Goal: Information Seeking & Learning: Learn about a topic

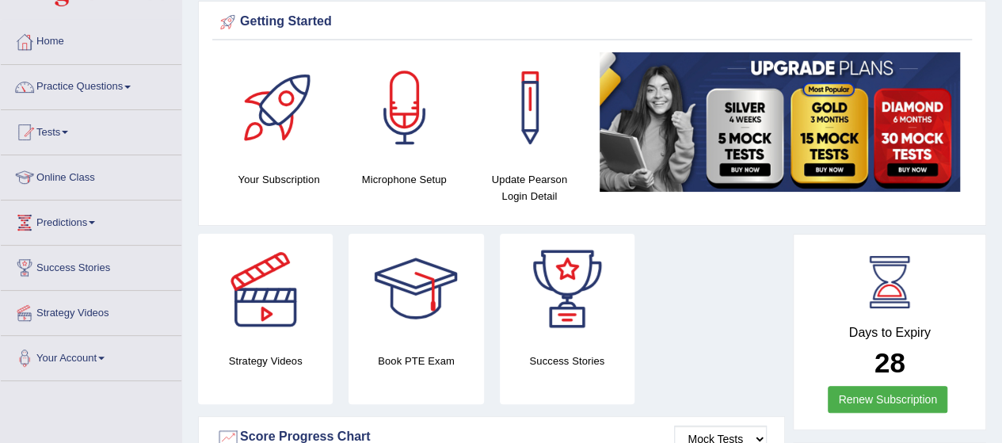
scroll to position [63, 0]
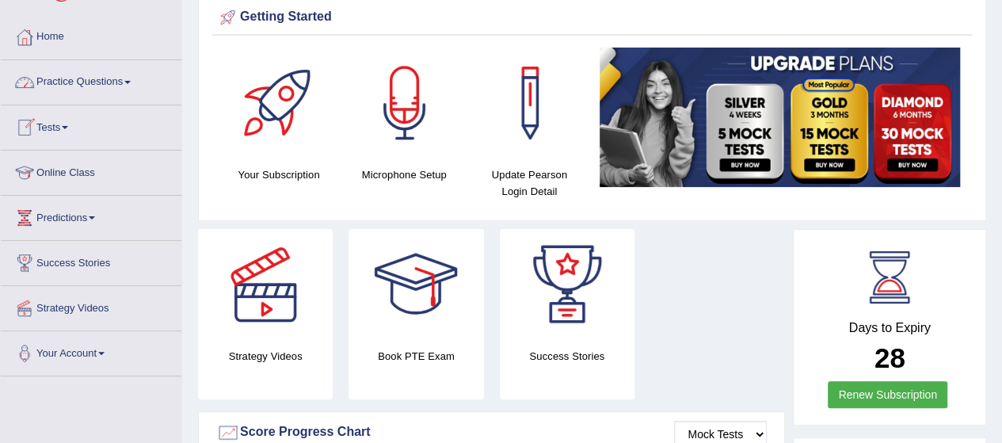
click at [129, 84] on link "Practice Questions" at bounding box center [91, 80] width 181 height 40
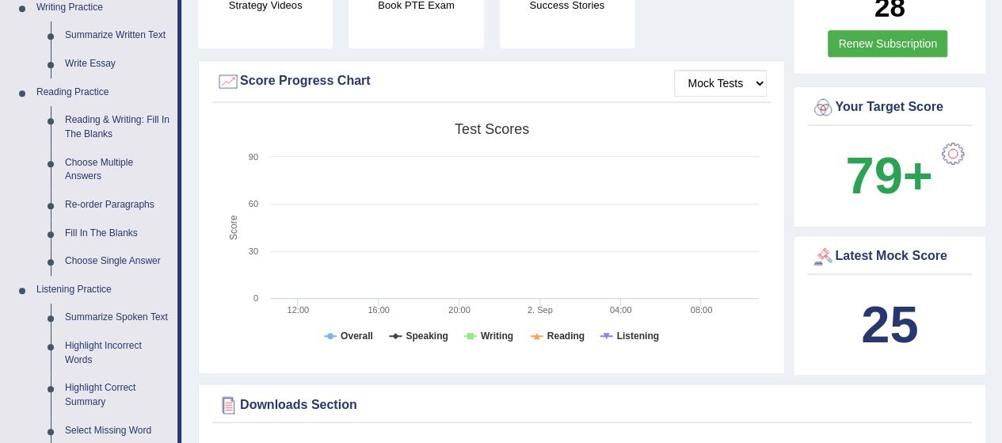
scroll to position [507, 0]
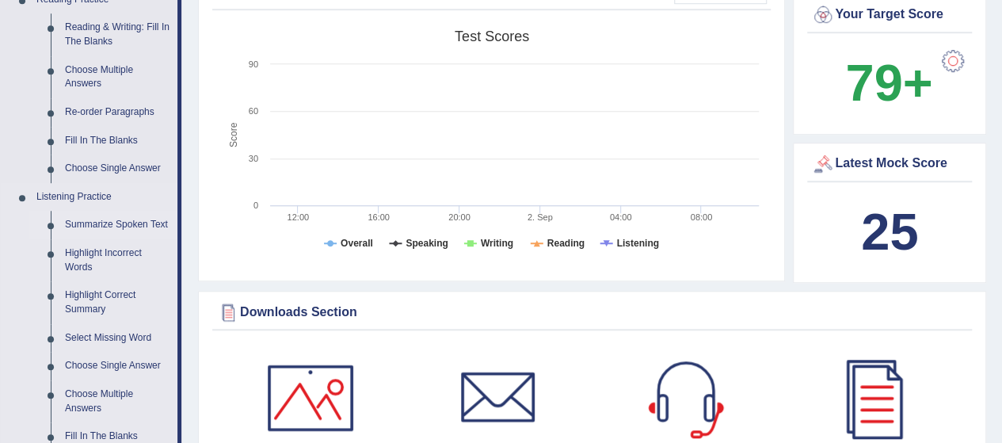
click at [106, 219] on link "Summarize Spoken Text" at bounding box center [118, 225] width 120 height 29
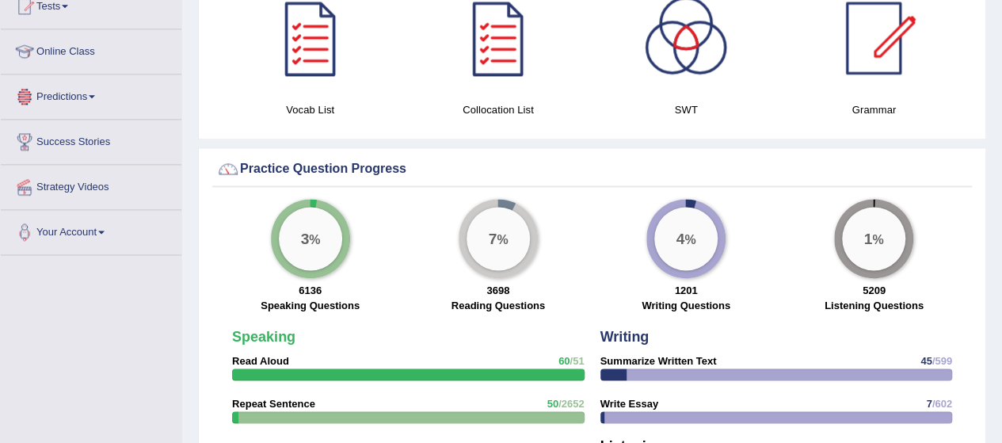
scroll to position [1015, 0]
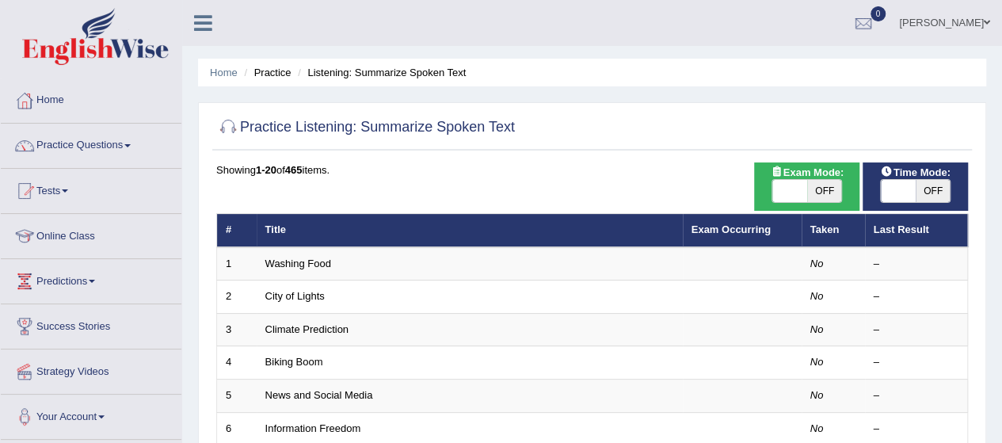
click at [819, 184] on span "OFF" at bounding box center [824, 191] width 35 height 22
checkbox input "true"
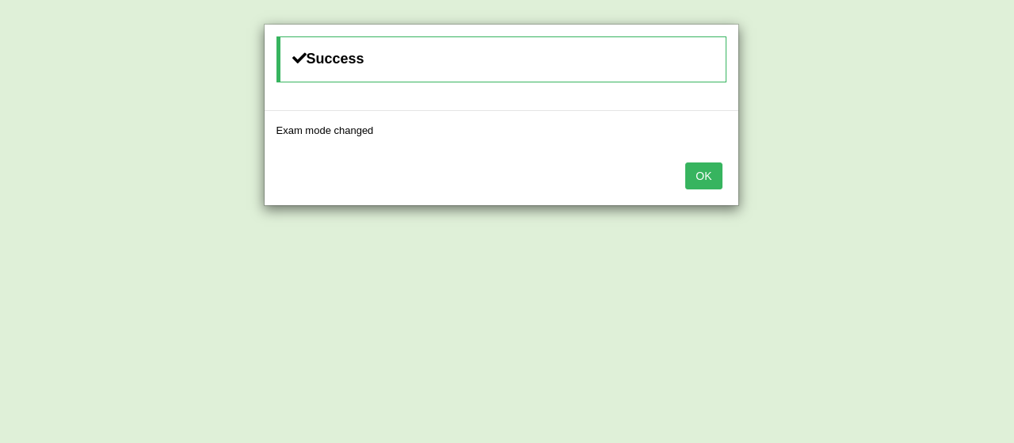
click at [713, 169] on button "OK" at bounding box center [703, 175] width 36 height 27
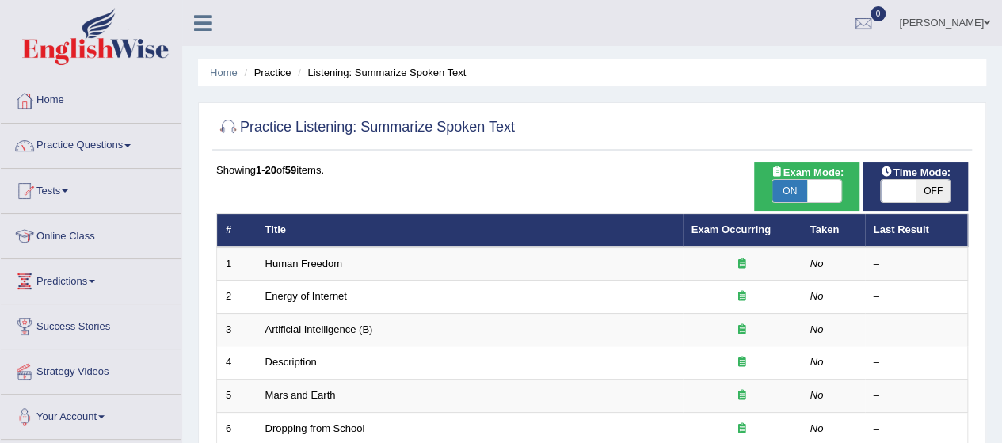
click at [931, 184] on span "OFF" at bounding box center [932, 191] width 35 height 22
checkbox input "true"
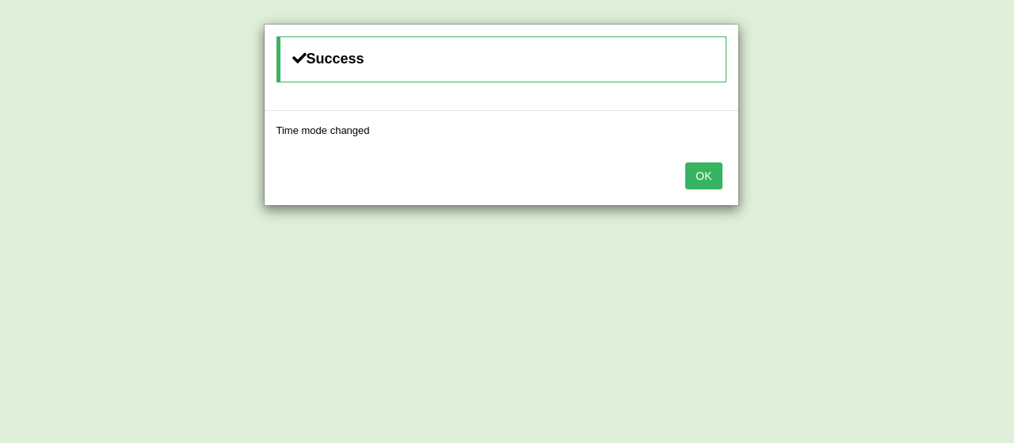
click at [713, 183] on button "OK" at bounding box center [703, 175] width 36 height 27
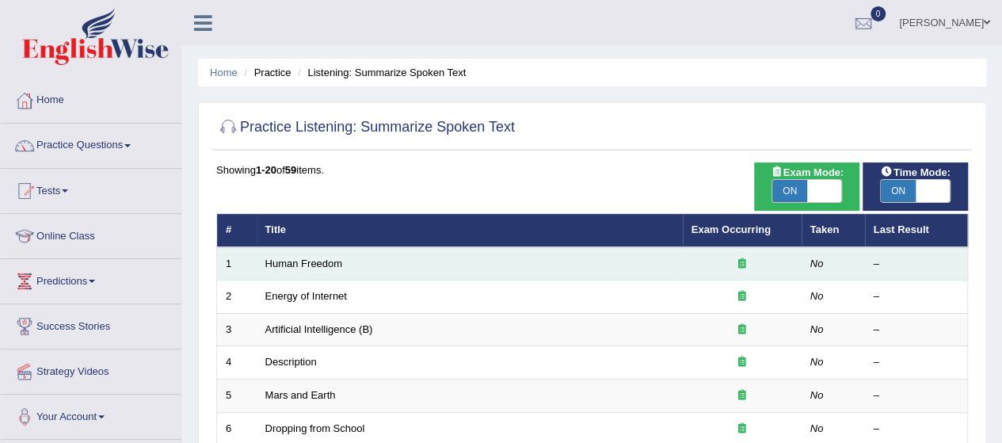
click at [740, 262] on icon at bounding box center [742, 263] width 8 height 10
click at [295, 261] on link "Human Freedom" at bounding box center [304, 263] width 78 height 12
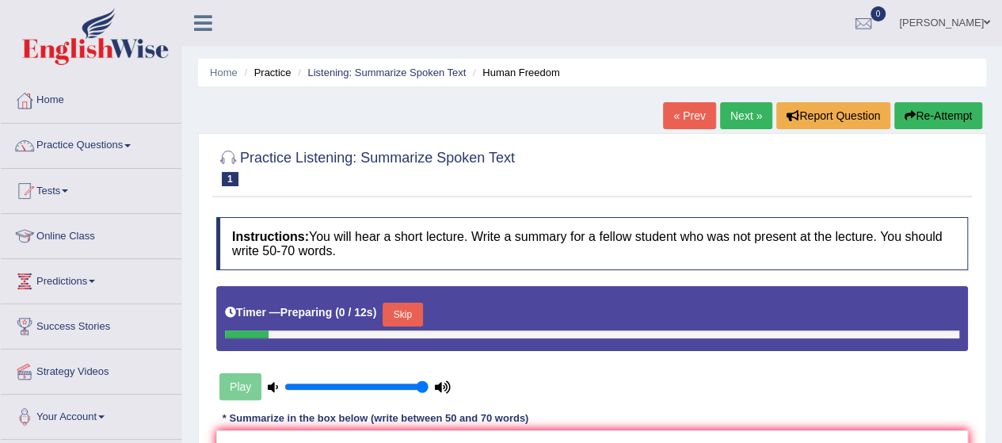
click at [715, 397] on div "Play" at bounding box center [591, 346] width 767 height 120
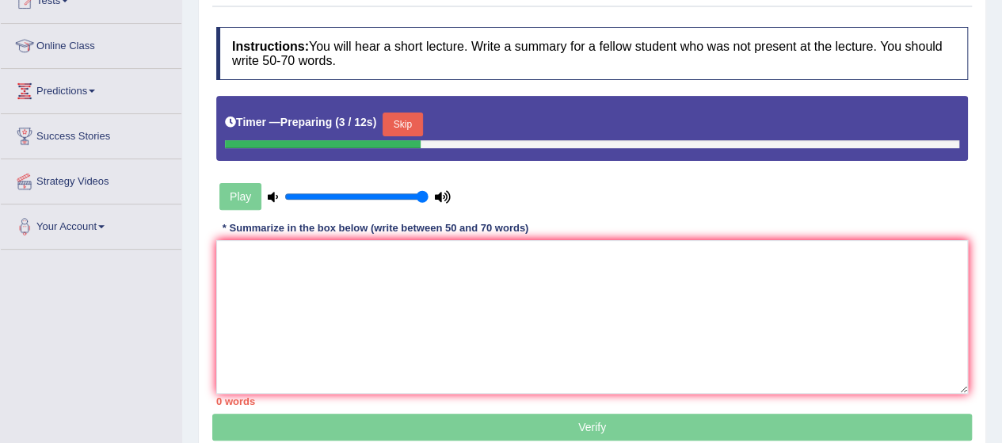
scroll to position [222, 0]
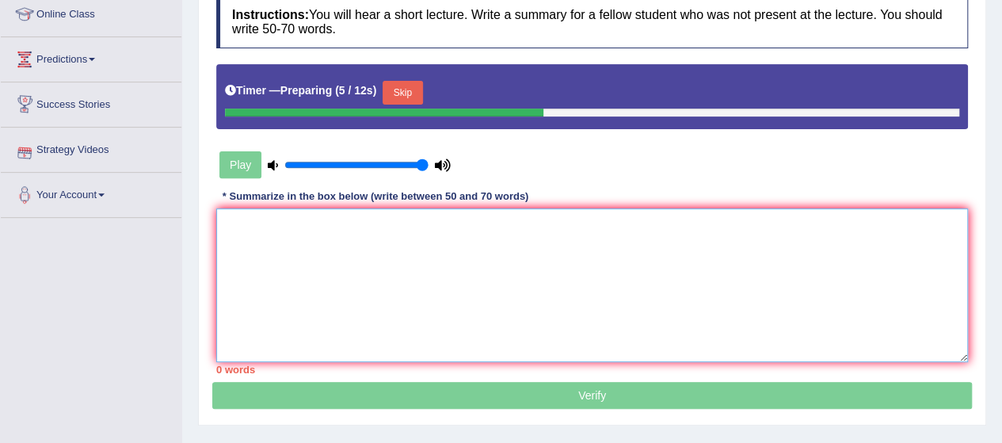
click at [253, 247] on textarea at bounding box center [591, 285] width 751 height 154
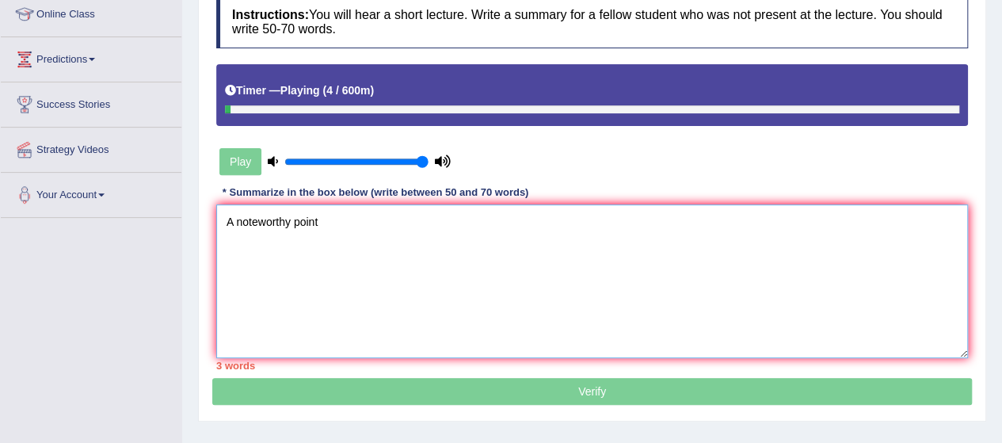
click at [226, 215] on textarea "A noteworthy point" at bounding box center [591, 281] width 751 height 154
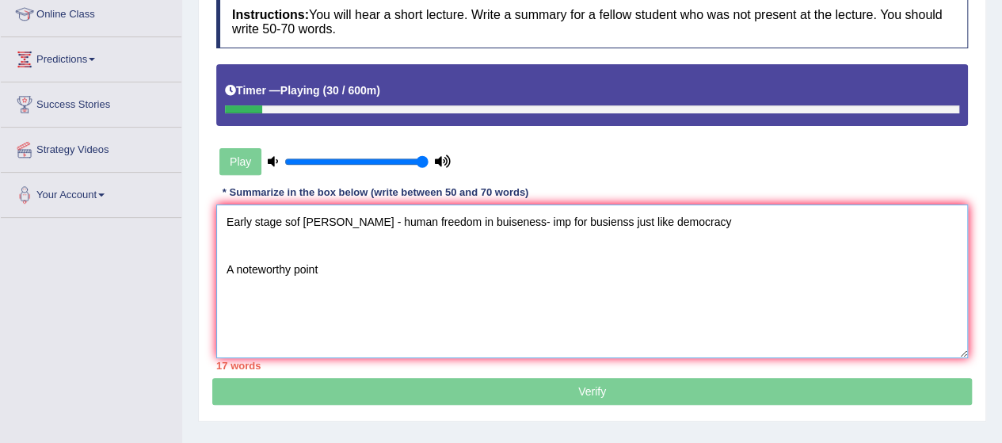
click at [671, 218] on textarea "Early stage sof cange - human freedom in buiseness- imp for busienss just like …" at bounding box center [591, 281] width 751 height 154
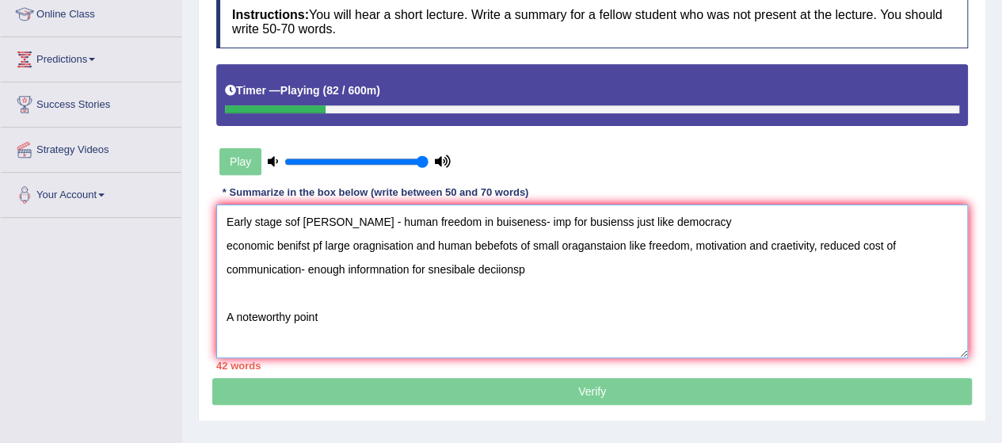
click at [820, 248] on textarea "Early stage sof cange - human freedom in buiseness- imp for busienss just like …" at bounding box center [591, 281] width 751 height 154
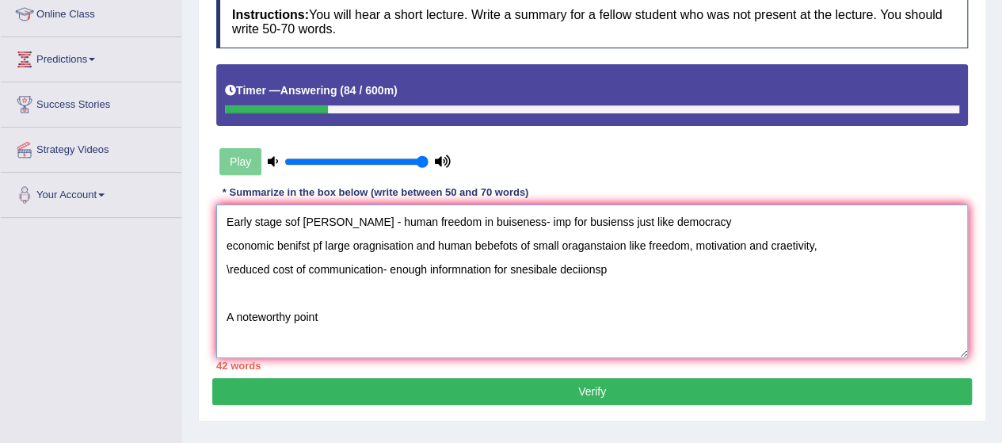
click at [379, 268] on textarea "Early stage sof cange - human freedom in buiseness- imp for busienss just like …" at bounding box center [591, 281] width 751 height 154
click at [320, 319] on textarea "Early stage sof cange - human freedom in buiseness- imp for busienss just like …" at bounding box center [591, 281] width 751 height 154
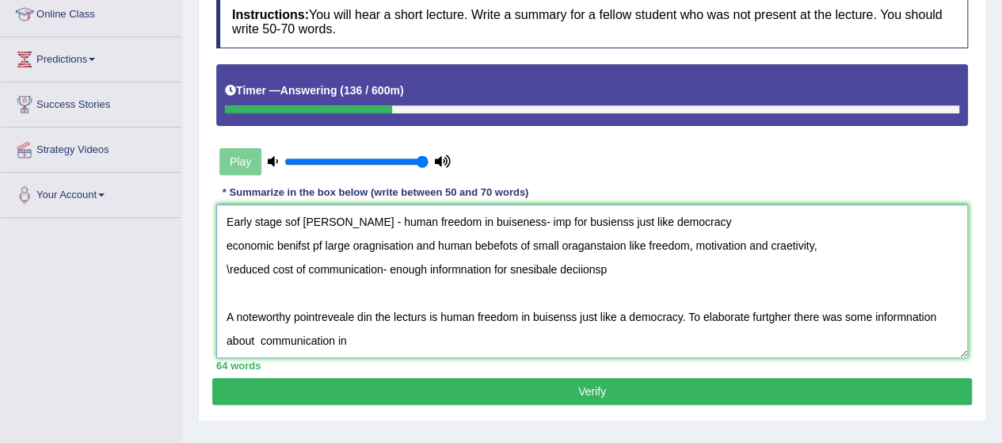
click at [253, 337] on textarea "Early stage sof cange - human freedom in buiseness- imp for busienss just like …" at bounding box center [591, 281] width 751 height 154
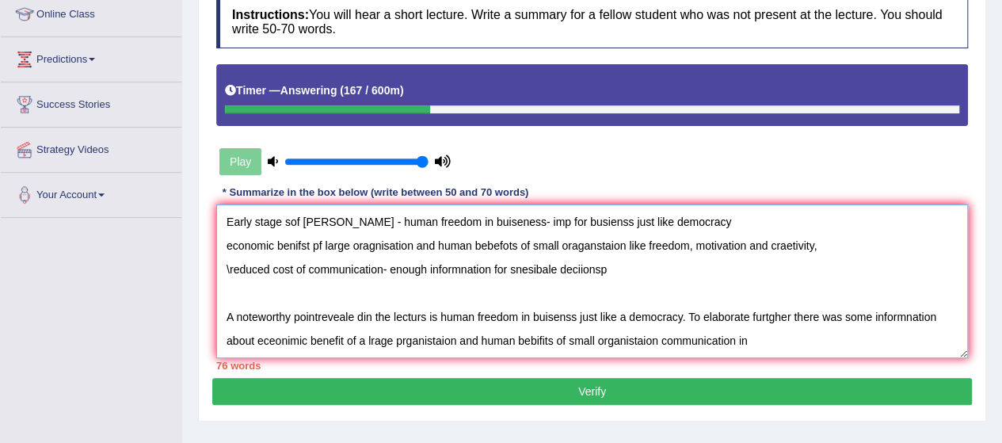
click at [318, 311] on textarea "Early stage sof cange - human freedom in buiseness- imp for busienss just like …" at bounding box center [591, 281] width 751 height 154
click at [359, 312] on textarea "Early stage sof cange - human freedom in buiseness- imp for busienss just like …" at bounding box center [591, 281] width 751 height 154
click at [728, 340] on textarea "Early stage sof cange - human freedom in buiseness- imp for busienss just like …" at bounding box center [591, 281] width 751 height 154
click at [753, 337] on textarea "Early stage sof cange - human freedom in buiseness- imp for busienss just like …" at bounding box center [591, 281] width 751 height 154
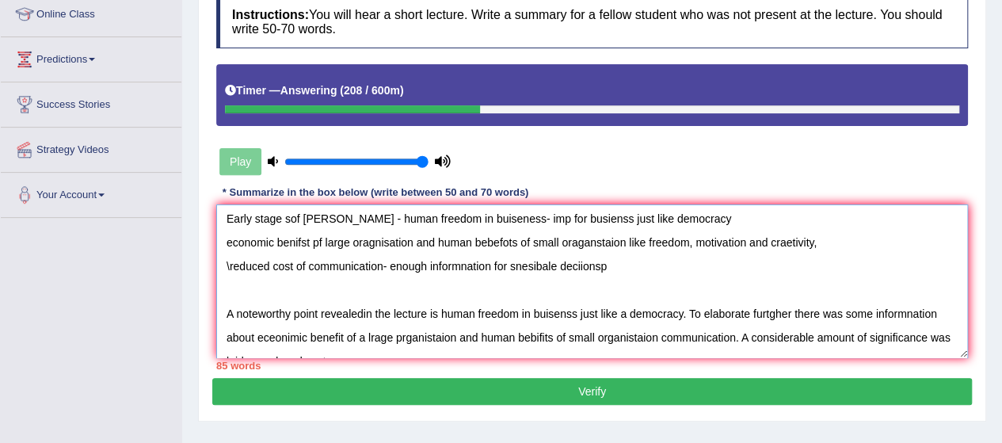
scroll to position [0, 0]
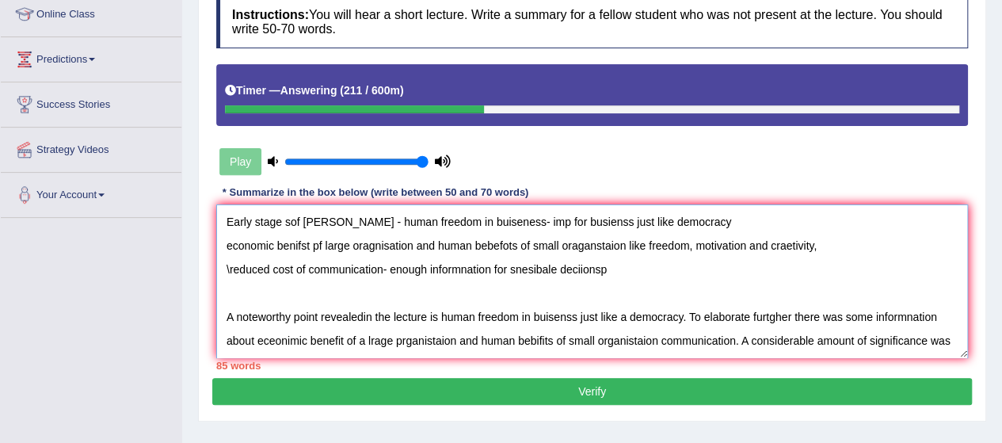
click at [941, 327] on textarea "Early stage sof cange - human freedom in buiseness- imp for busienss just like …" at bounding box center [591, 281] width 751 height 154
click at [936, 333] on textarea "Early stage sof cange - human freedom in buiseness- imp for busienss just like …" at bounding box center [591, 281] width 751 height 154
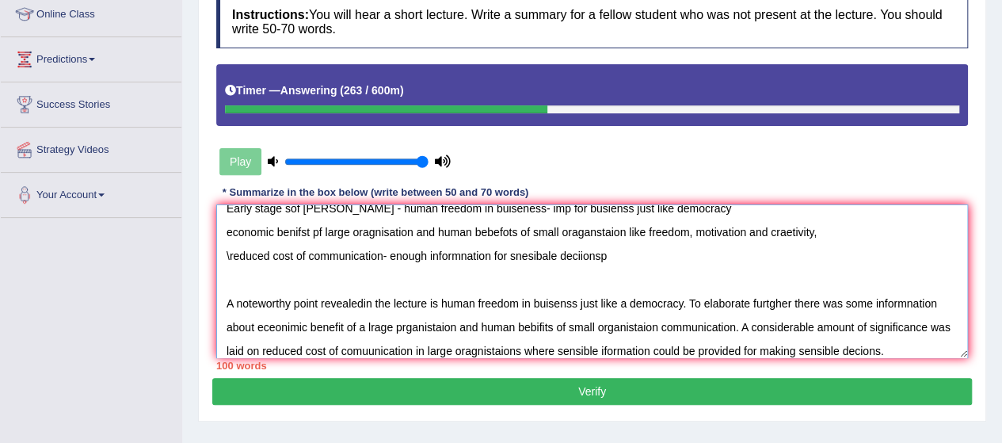
click at [356, 302] on textarea "Early stage sof cange - human freedom in buiseness- imp for busienss just like …" at bounding box center [591, 281] width 751 height 154
click at [365, 298] on textarea "Early stage sof cange - human freedom in buiseness- imp for busienss just like …" at bounding box center [591, 281] width 751 height 154
click at [451, 302] on textarea "Early stage sof cange - human freedom in buiseness- imp for busienss just like …" at bounding box center [591, 281] width 751 height 154
click at [439, 300] on textarea "Early stage sof cange - human freedom in buiseness- imp for busienss just like …" at bounding box center [591, 281] width 751 height 154
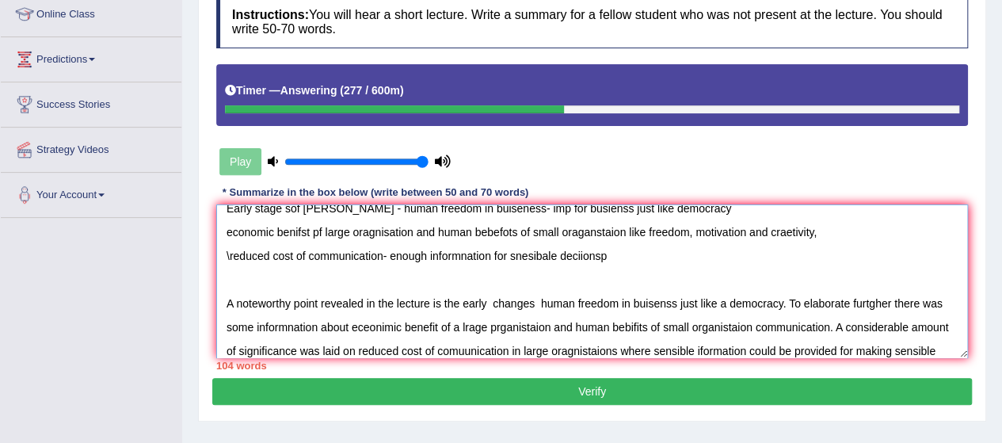
click at [485, 299] on textarea "Early stage sof cange - human freedom in buiseness- imp for busienss just like …" at bounding box center [591, 281] width 751 height 154
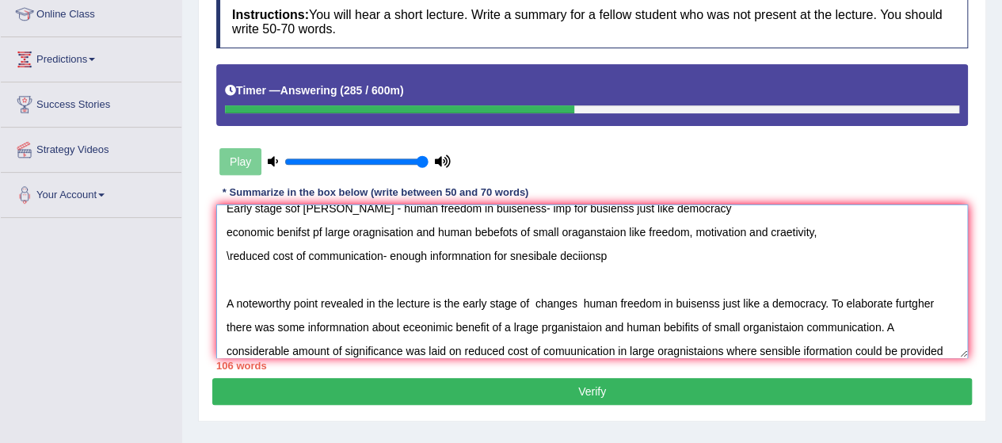
click at [578, 301] on textarea "Early stage sof cange - human freedom in buiseness- imp for busienss just like …" at bounding box center [591, 281] width 751 height 154
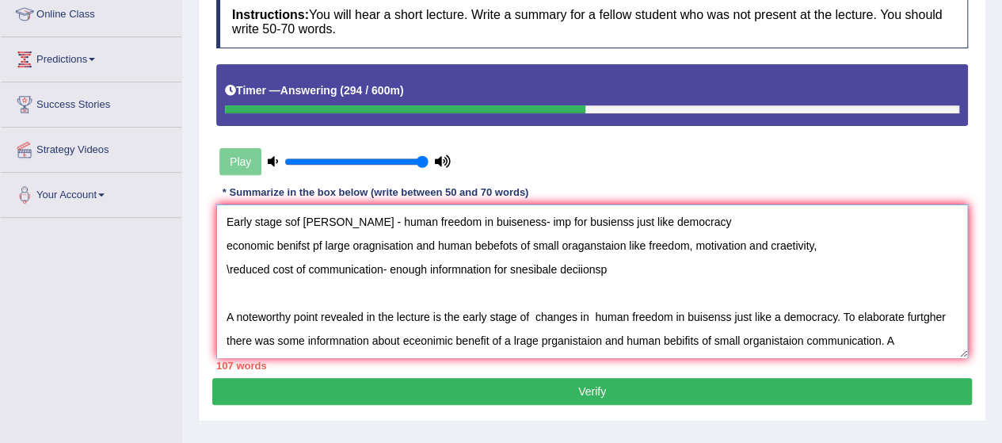
drag, startPoint x: 230, startPoint y: 215, endPoint x: 671, endPoint y: 256, distance: 443.0
click at [671, 256] on textarea "Early stage sof cange - human freedom in buiseness- imp for busienss just like …" at bounding box center [591, 281] width 751 height 154
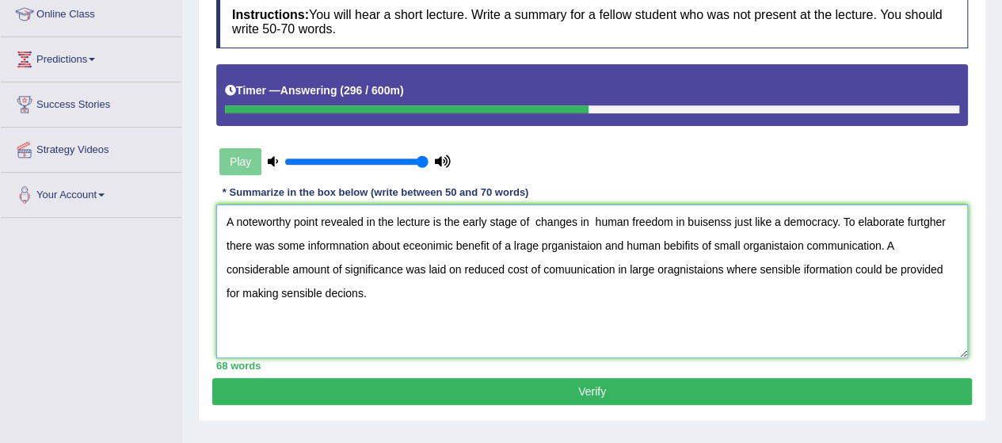
click at [227, 269] on textarea "A noteworthy point revealed in the lecture is the early stage of changes in hum…" at bounding box center [591, 281] width 751 height 154
click at [538, 217] on textarea "A noteworthy point revealed in the lecture is the early stage of changes in hum…" at bounding box center [591, 281] width 751 height 154
click at [589, 221] on textarea "A noteworthy point revealed in the lecture is the early stage of changes in hum…" at bounding box center [591, 281] width 751 height 154
click at [698, 215] on textarea "A noteworthy point revealed in the lecture is the early stage of changes in hum…" at bounding box center [591, 281] width 751 height 154
click at [919, 218] on textarea "A noteworthy point revealed in the lecture is the early stage of changes in hum…" at bounding box center [591, 281] width 751 height 154
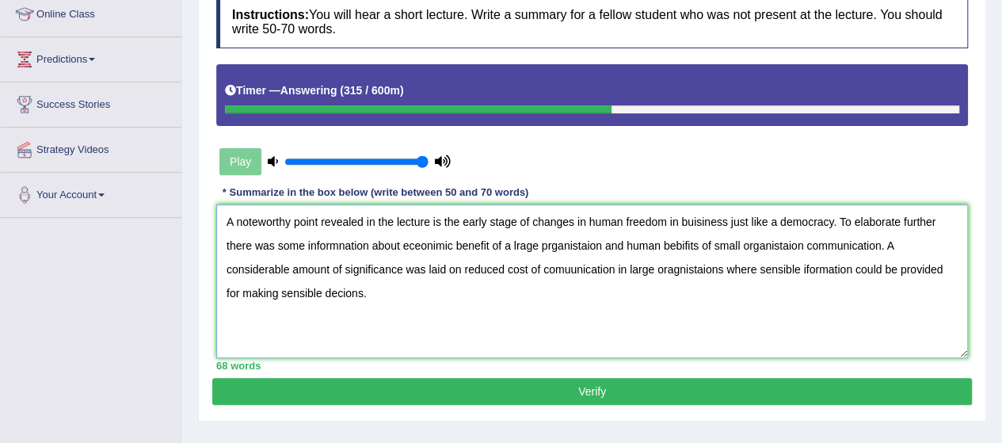
click at [342, 242] on textarea "A noteworthy point revealed in the lecture is the early stage of changes in hum…" at bounding box center [591, 281] width 751 height 154
click at [413, 240] on textarea "A noteworthy point revealed in the lecture is the early stage of changes in hum…" at bounding box center [591, 281] width 751 height 154
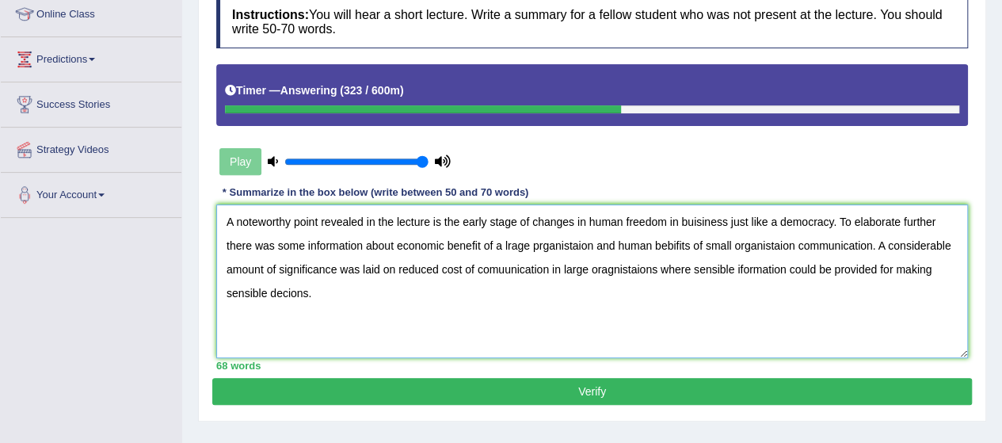
click at [480, 241] on textarea "A noteworthy point revealed in the lecture is the early stage of changes in hum…" at bounding box center [591, 281] width 751 height 154
click at [512, 242] on textarea "A noteworthy point revealed in the lecture is the early stage of changes in hum…" at bounding box center [591, 281] width 751 height 154
click at [545, 241] on textarea "A noteworthy point revealed in the lecture is the early stage of changes in hum…" at bounding box center [591, 281] width 751 height 154
click at [678, 246] on textarea "A noteworthy point revealed in the lecture is the early stage of changes in hum…" at bounding box center [591, 281] width 751 height 154
click at [873, 245] on textarea "A noteworthy point revealed in the lecture is the early stage of changes in hum…" at bounding box center [591, 281] width 751 height 154
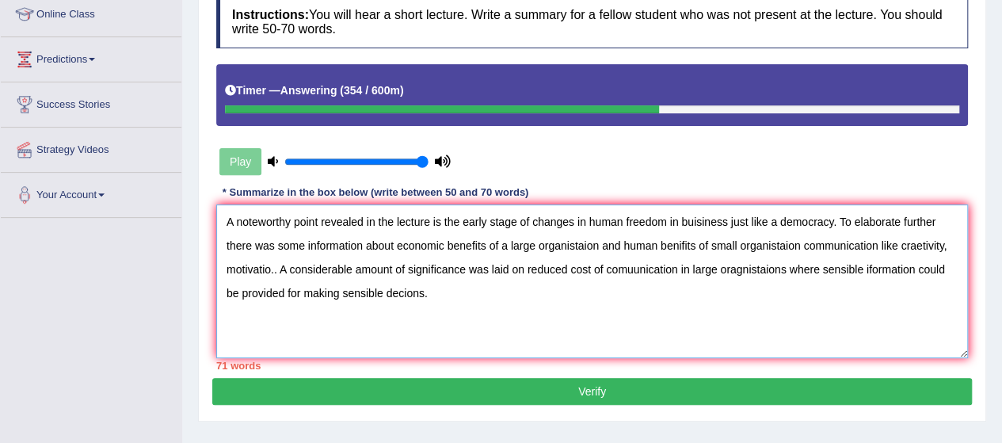
click at [754, 267] on textarea "A noteworthy point revealed in the lecture is the early stage of changes in hum…" at bounding box center [591, 281] width 751 height 154
click at [868, 267] on textarea "A noteworthy point revealed in the lecture is the early stage of changes in hum…" at bounding box center [591, 281] width 751 height 154
click at [344, 289] on textarea "A noteworthy point revealed in the lecture is the early stage of changes in hum…" at bounding box center [591, 281] width 751 height 154
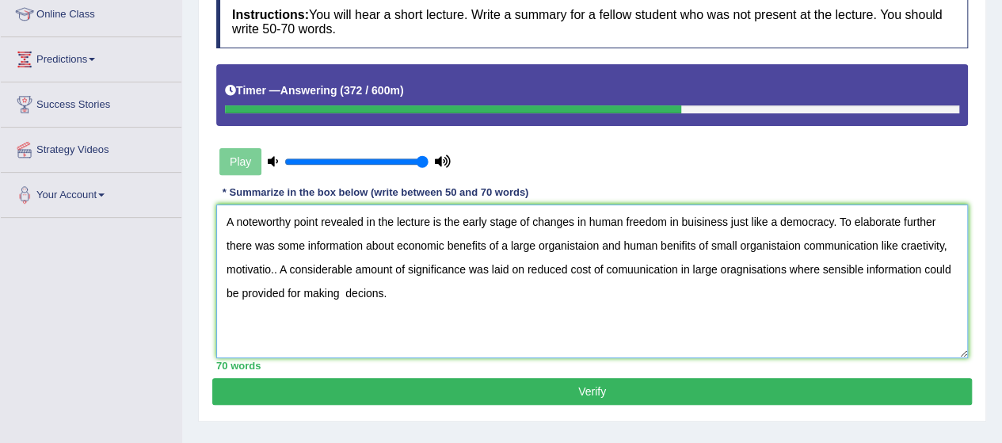
click at [226, 222] on textarea "A noteworthy point revealed in the lecture is the early stage of changes in hum…" at bounding box center [591, 281] width 751 height 154
click at [700, 219] on textarea "A noteworthy point revealed in the lecture is the early stage of changes in hum…" at bounding box center [591, 281] width 751 height 154
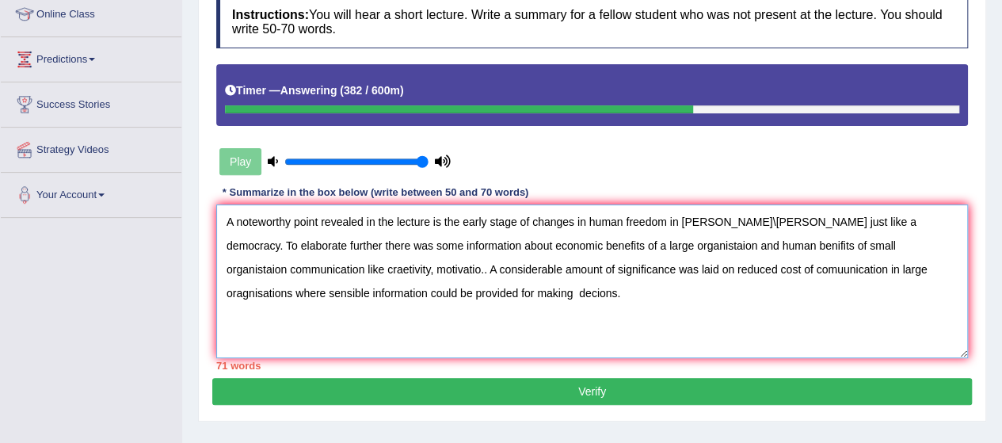
click at [697, 219] on textarea "A noteworthy point revealed in the lecture is the early stage of changes in hum…" at bounding box center [591, 281] width 751 height 154
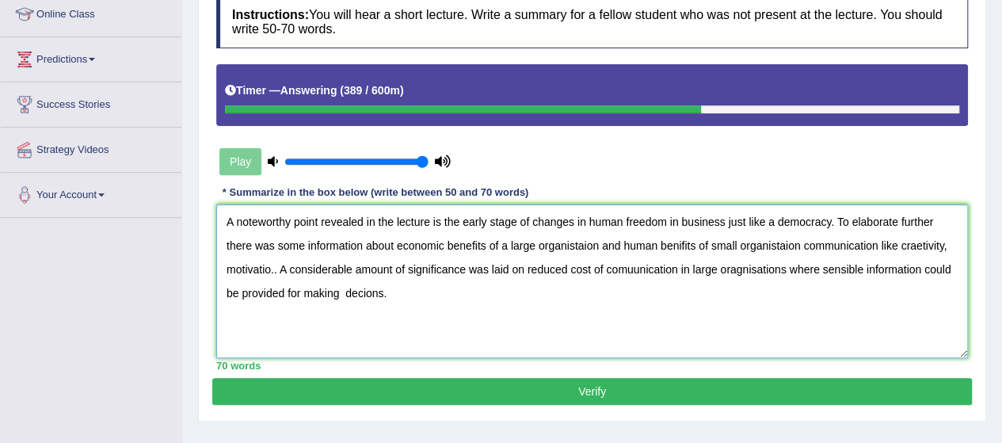
click at [836, 221] on textarea "A noteworthy point revealed in the lecture is the early stage of changes in hum…" at bounding box center [591, 281] width 751 height 154
click at [276, 270] on textarea "A noteworthy point revealed in the lecture is the early stage of changes in hum…" at bounding box center [591, 281] width 751 height 154
click at [573, 242] on textarea "A noteworthy point revealed in the lecture is the early stage of changes in hum…" at bounding box center [591, 281] width 751 height 154
click at [681, 243] on textarea "A noteworthy point revealed in the lecture is the early stage of changes in hum…" at bounding box center [591, 281] width 751 height 154
click at [802, 243] on textarea "A noteworthy point revealed in the lecture is the early stage of changes in hum…" at bounding box center [591, 281] width 751 height 154
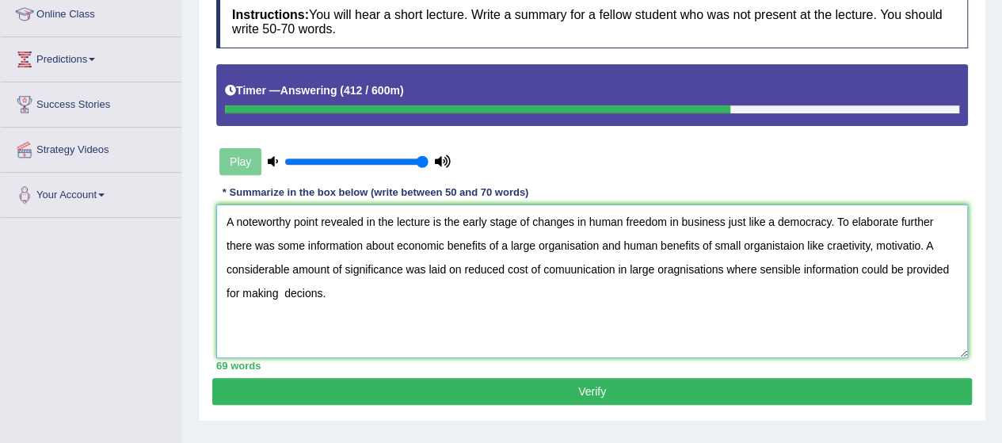
click at [920, 242] on textarea "A noteworthy point revealed in the lecture is the early stage of changes in hum…" at bounding box center [591, 281] width 751 height 154
click at [675, 265] on textarea "A noteworthy point revealed in the lecture is the early stage of changes in hum…" at bounding box center [591, 281] width 751 height 154
click at [307, 291] on textarea "A noteworthy point revealed in the lecture is the early stage of changes in hum…" at bounding box center [591, 281] width 751 height 154
type textarea "A noteworthy point revealed in the lecture is the early stage of changes in hum…"
click at [587, 382] on button "Verify" at bounding box center [591, 391] width 759 height 27
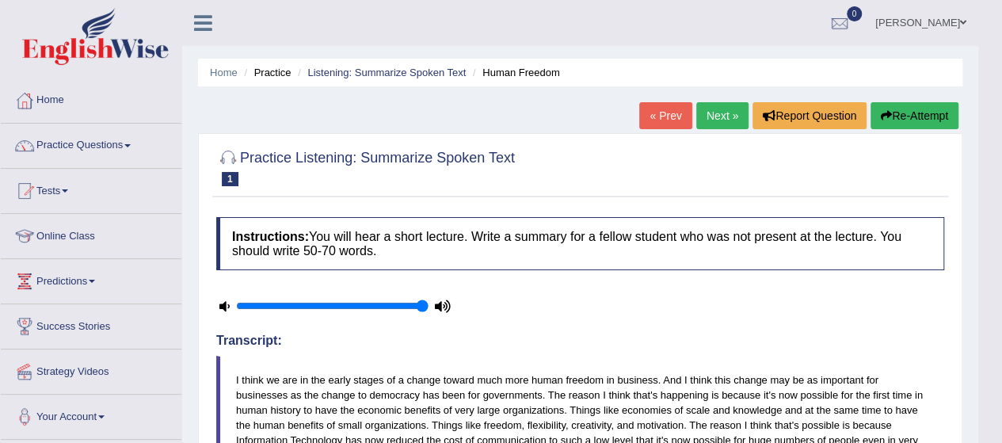
click at [721, 118] on link "Next »" at bounding box center [722, 115] width 52 height 27
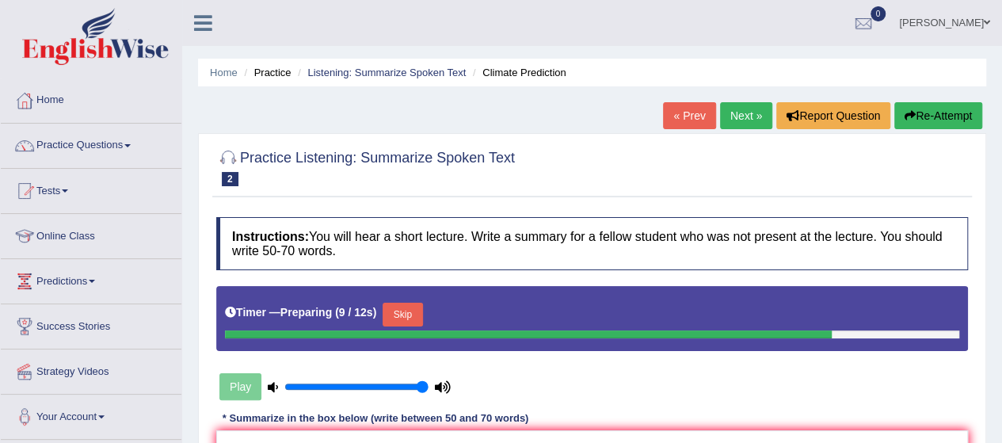
click at [772, 367] on div "Play" at bounding box center [591, 346] width 767 height 120
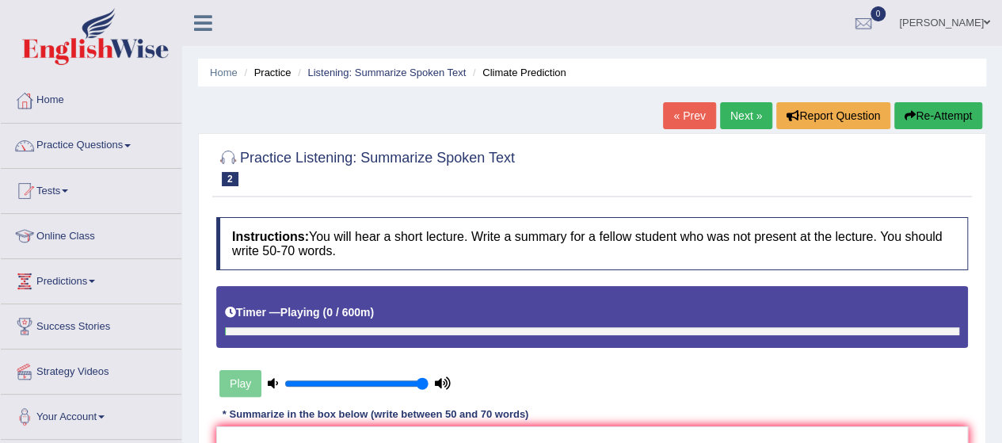
scroll to position [387, 0]
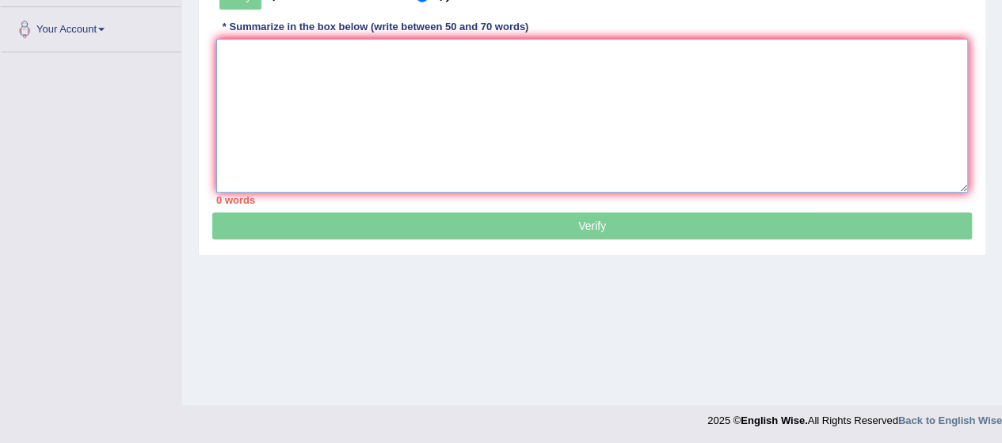
click at [223, 53] on textarea at bounding box center [591, 116] width 751 height 154
type textarea "industrailised natuion- consume energy - fosisl - gren house- ris"
